Goal: Download file/media: Download file/media

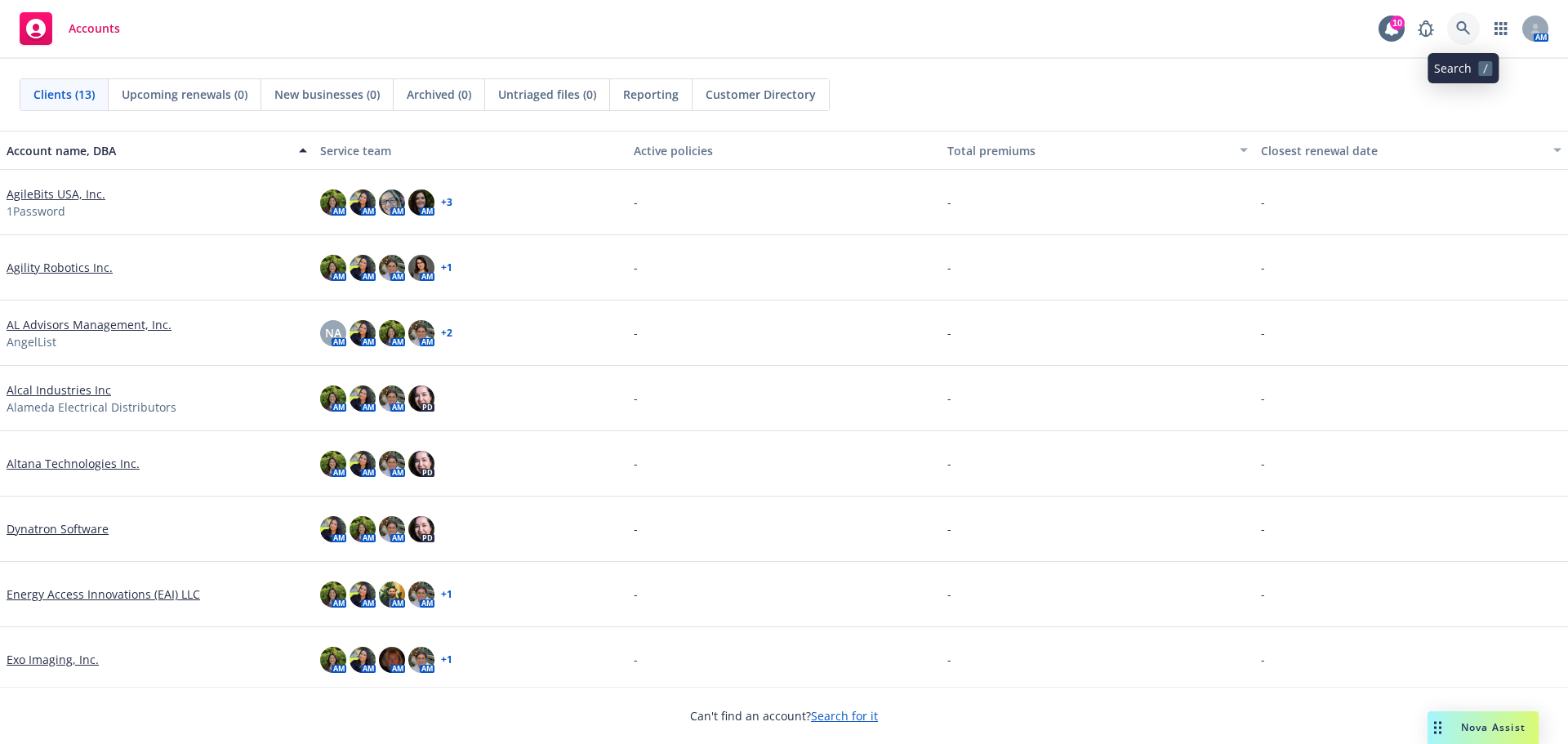
click at [1466, 26] on icon at bounding box center [1463, 28] width 14 height 14
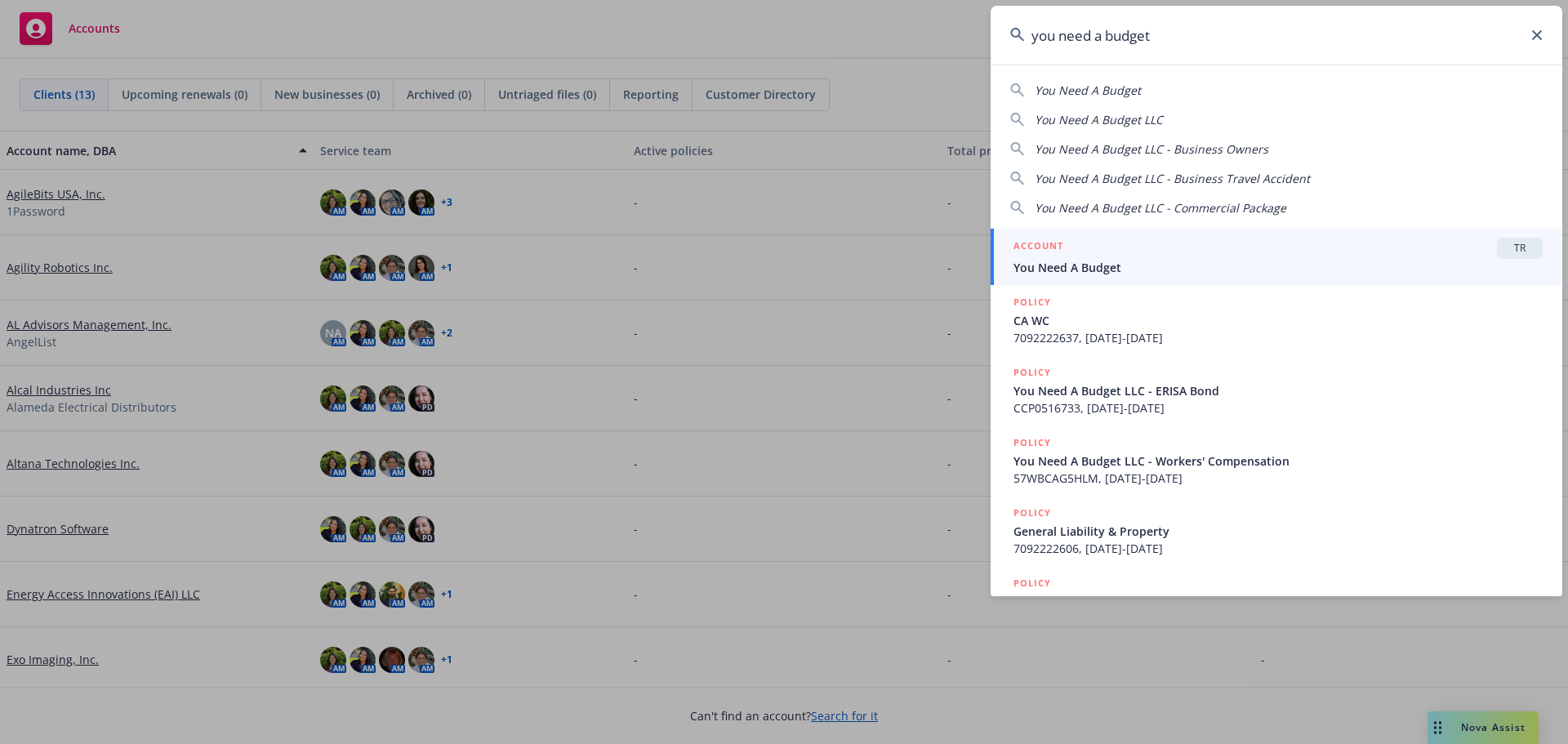
type input "you need a budget"
click at [1132, 256] on div "ACCOUNT TR" at bounding box center [1278, 248] width 529 height 21
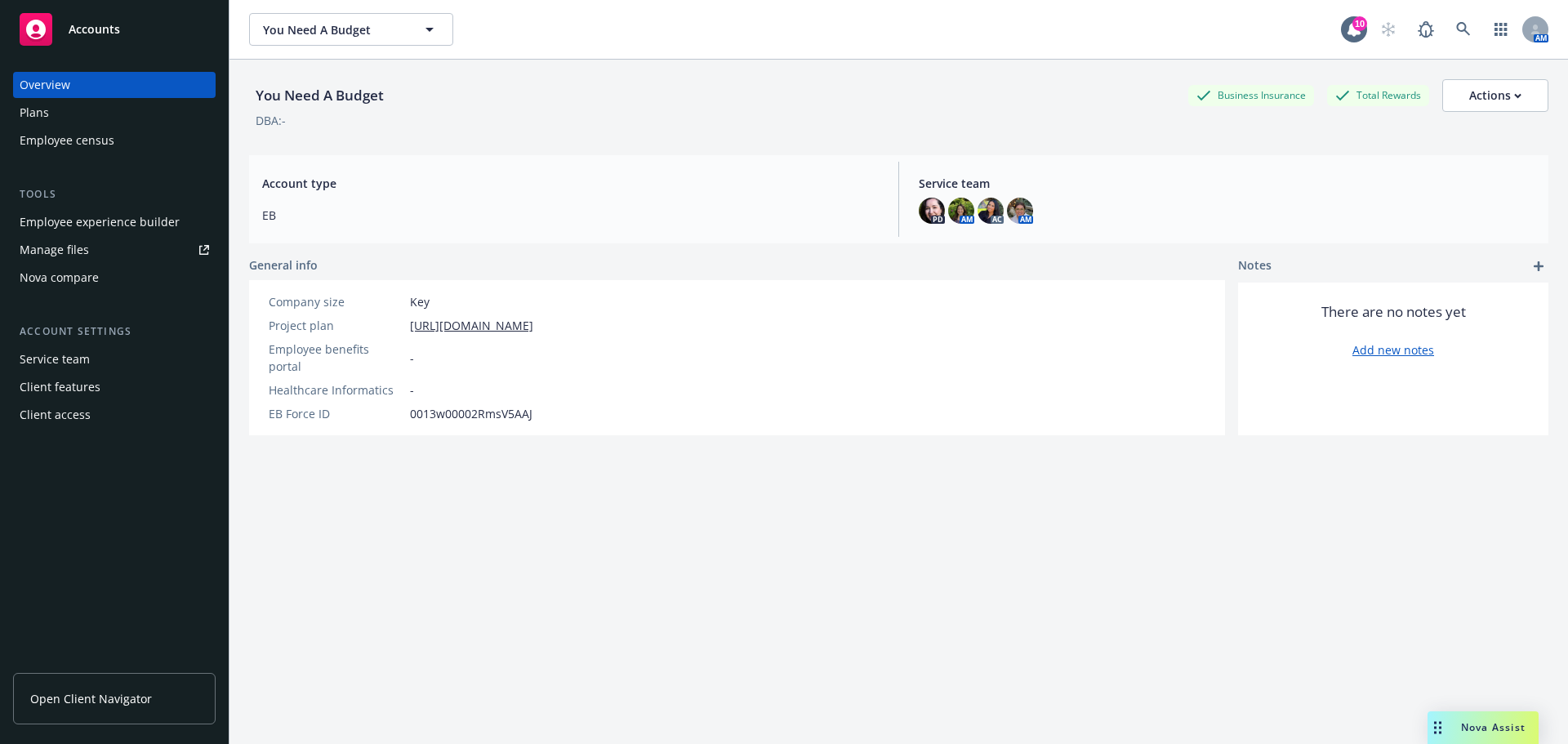
click at [778, 521] on div "You Need A Budget Business Insurance Total Rewards Actions DBA: - Account type …" at bounding box center [899, 421] width 1300 height 724
click at [93, 689] on link "Open Client Navigator" at bounding box center [115, 698] width 203 height 52
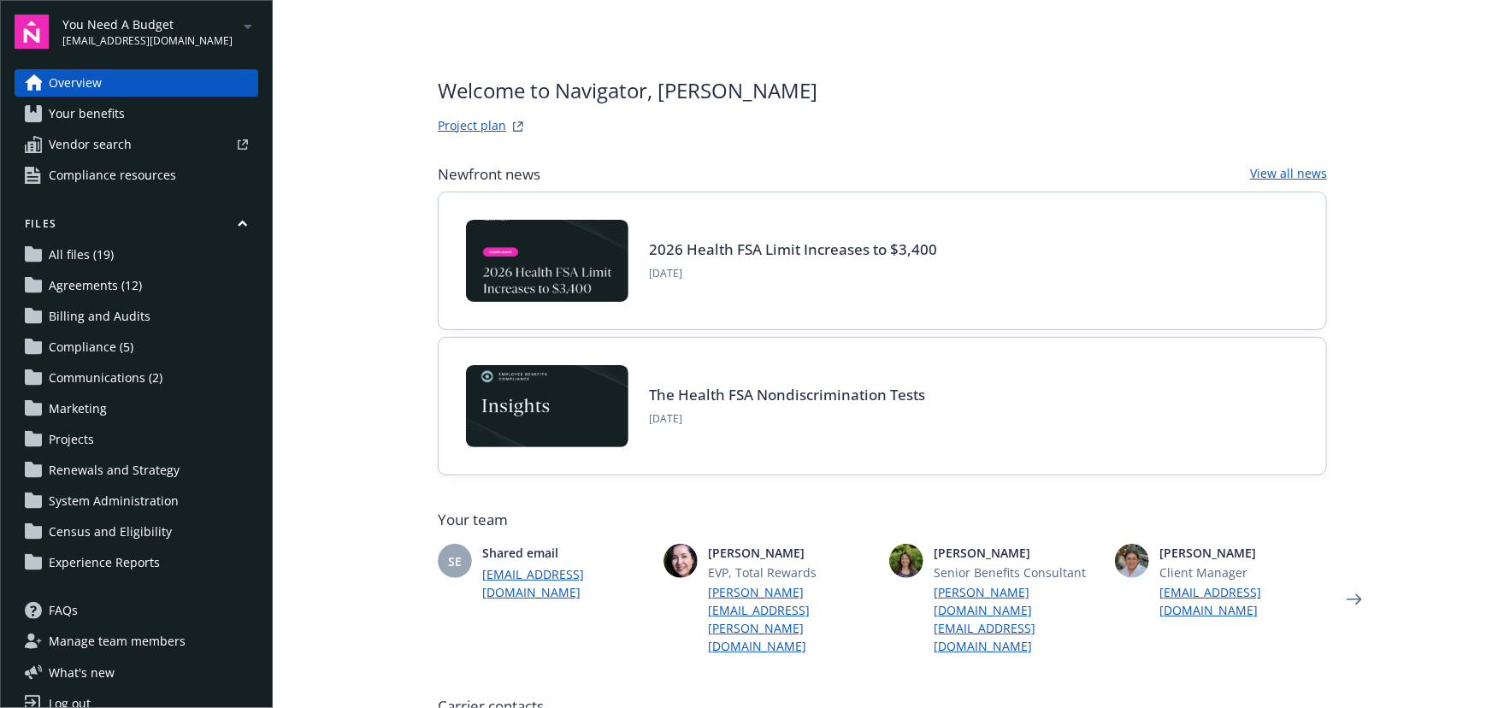
click at [127, 292] on span "Agreements (12)" at bounding box center [95, 285] width 93 height 27
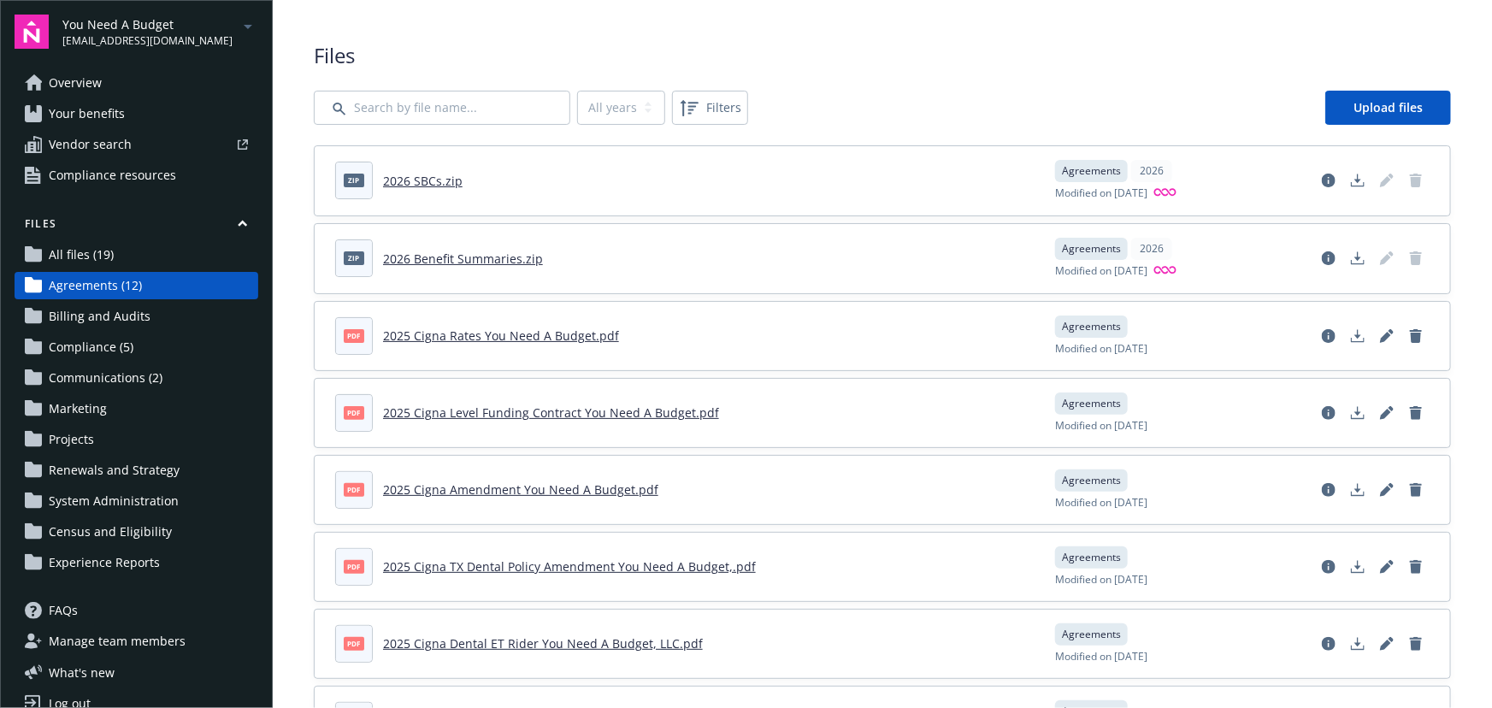
click at [411, 250] on link "2026 Benefit Summaries.zip" at bounding box center [463, 258] width 160 height 16
click at [427, 180] on link "2026 SBCs.zip" at bounding box center [423, 181] width 80 height 16
